Goal: Complete application form

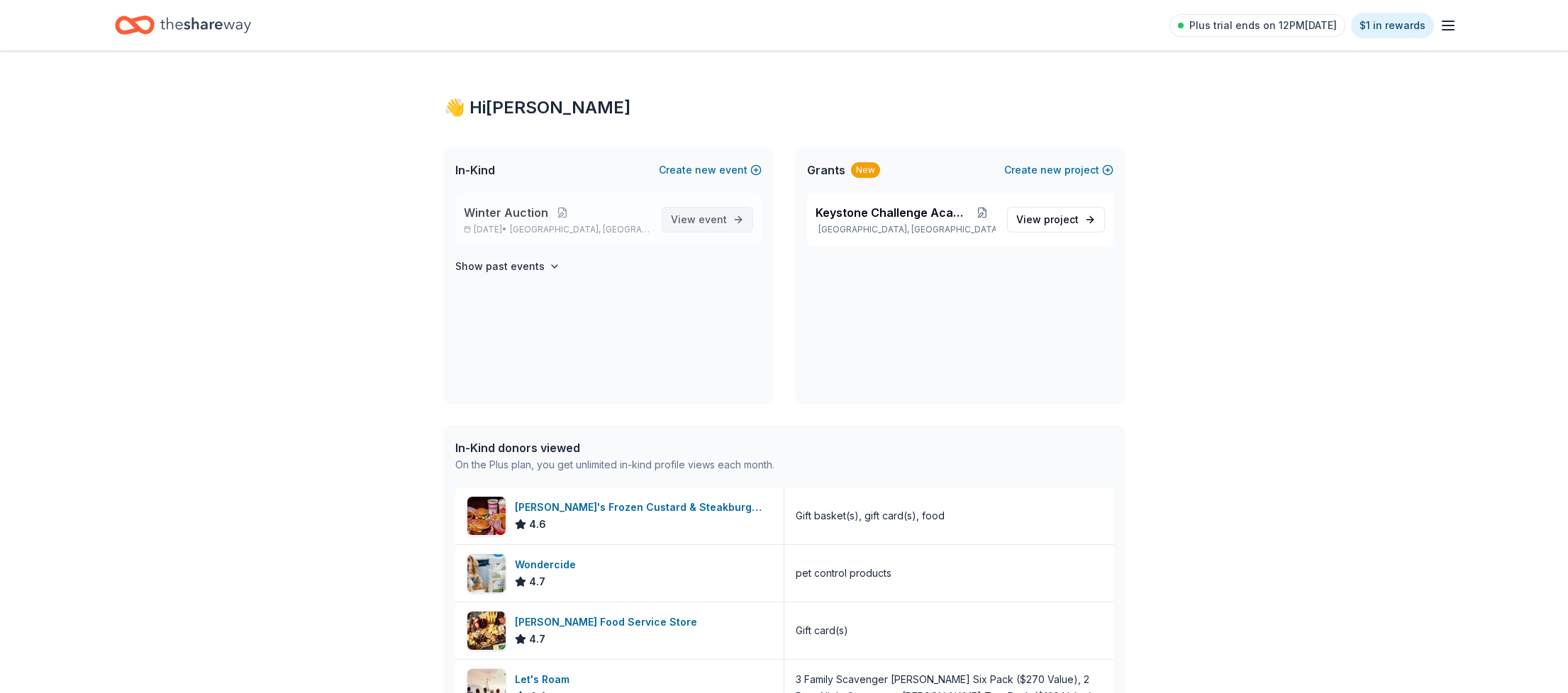
click at [712, 219] on span "event" at bounding box center [713, 219] width 29 height 12
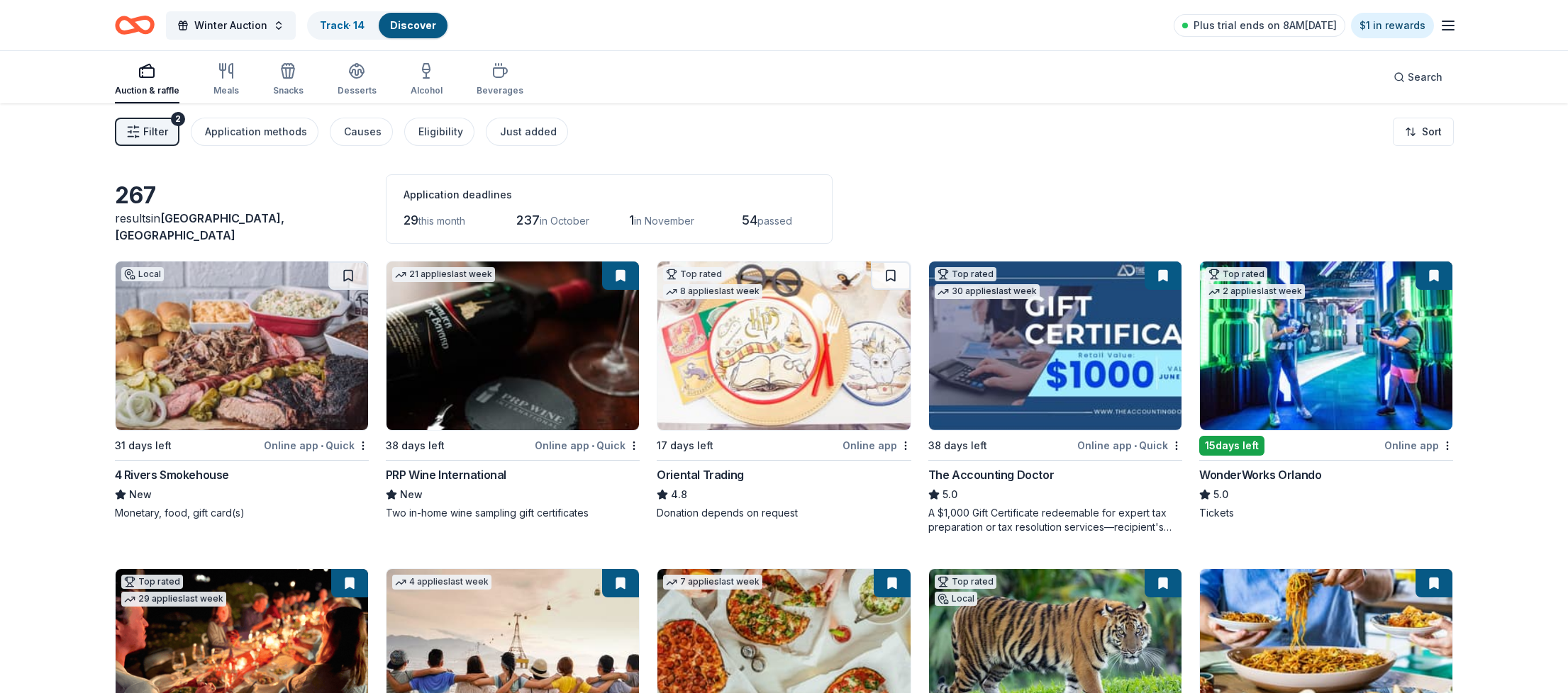
click at [211, 302] on img at bounding box center [242, 346] width 253 height 169
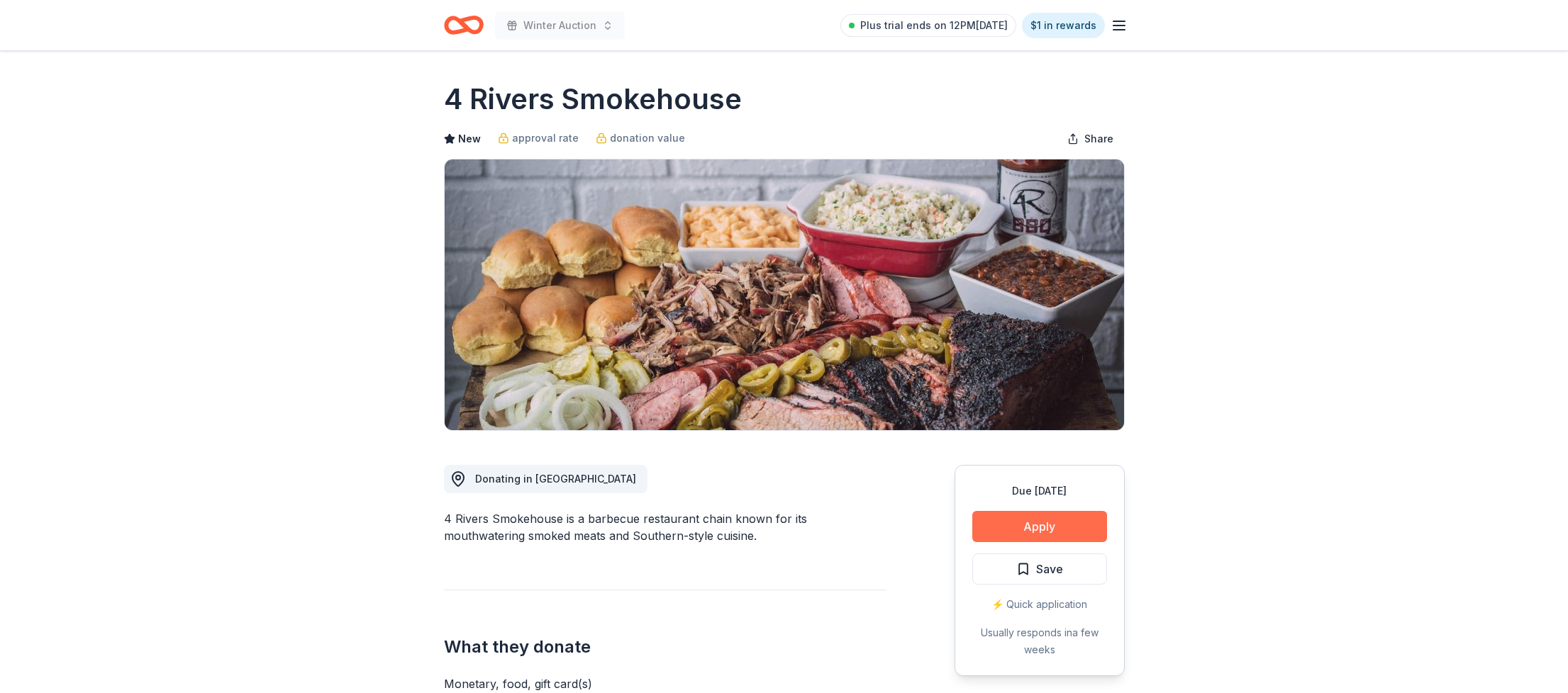
click at [1012, 521] on button "Apply" at bounding box center [1040, 527] width 135 height 31
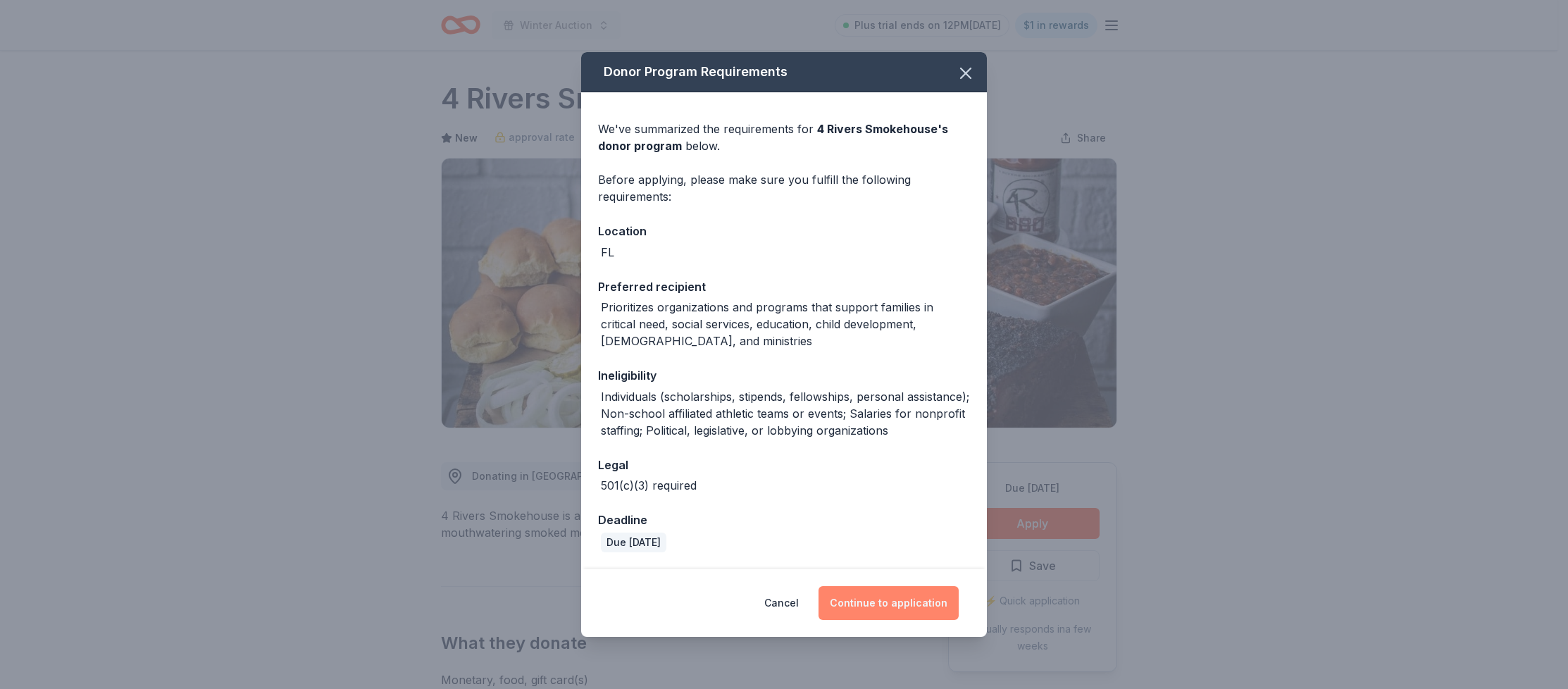
click at [877, 602] on button "Continue to application" at bounding box center [888, 603] width 140 height 34
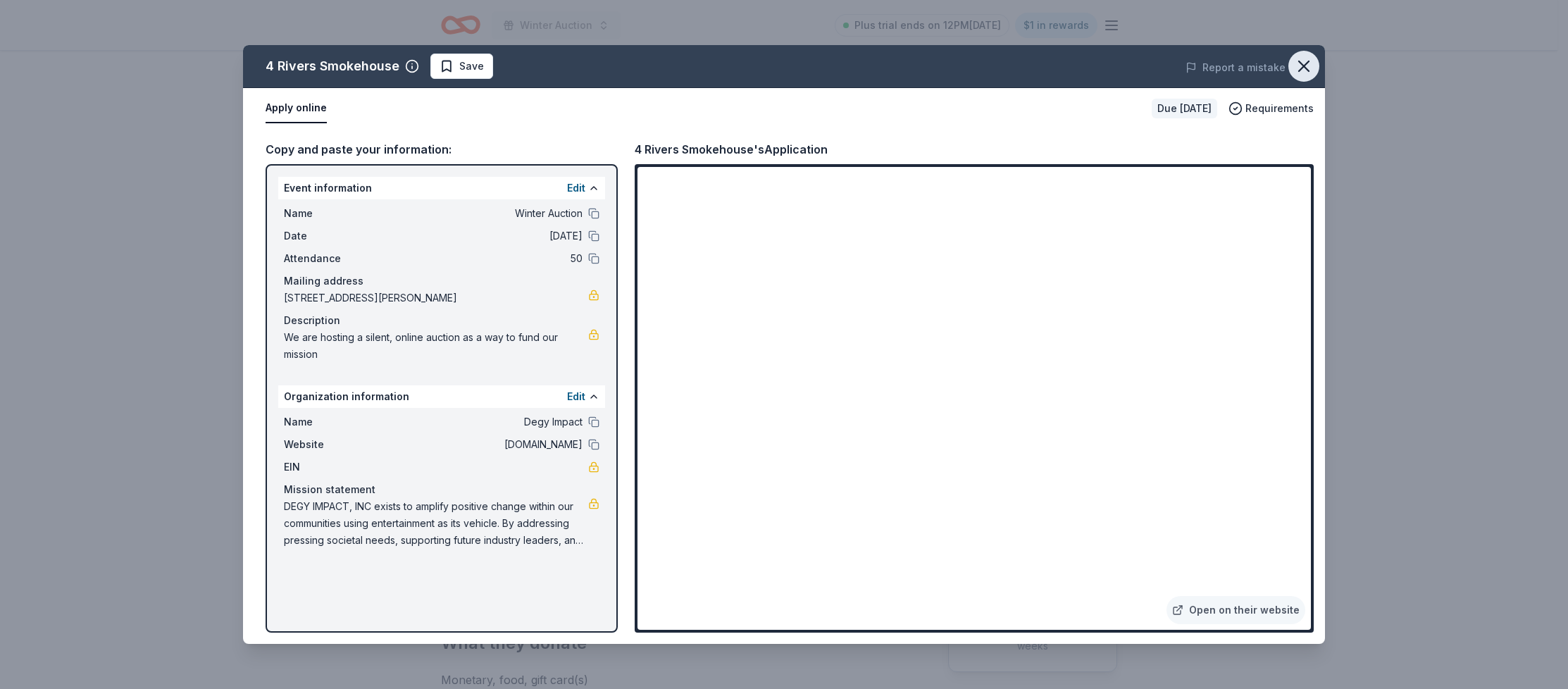
click at [1300, 60] on icon "button" at bounding box center [1304, 67] width 20 height 20
